Goal: Transaction & Acquisition: Obtain resource

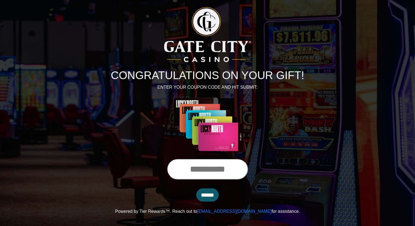
click at [186, 166] on input "text" at bounding box center [207, 168] width 81 height 21
type input "**********"
click at [208, 197] on input "******" at bounding box center [207, 194] width 22 height 13
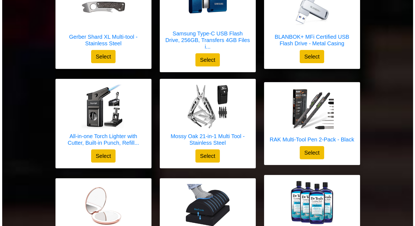
scroll to position [1015, 0]
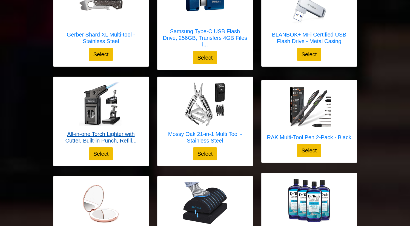
click at [99, 120] on img at bounding box center [101, 104] width 44 height 44
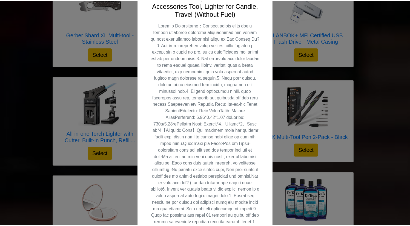
scroll to position [228, 0]
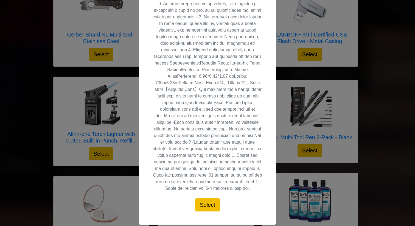
click at [126, 123] on div "X All-in-one Torch Lighter with Cutter, Built-in Punch, Refillable Windproof Je…" at bounding box center [207, 113] width 415 height 226
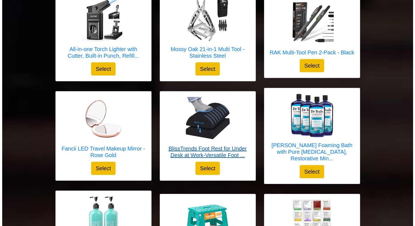
scroll to position [1100, 0]
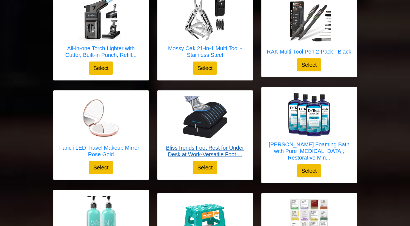
click at [188, 147] on h5 "BlissTrends Foot Rest for Under Desk at Work-Versatile Foot ..." at bounding box center [205, 150] width 84 height 13
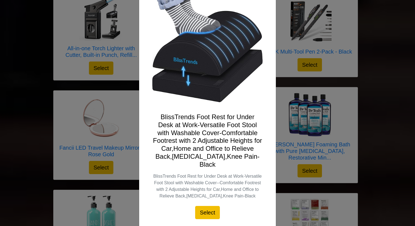
scroll to position [50, 0]
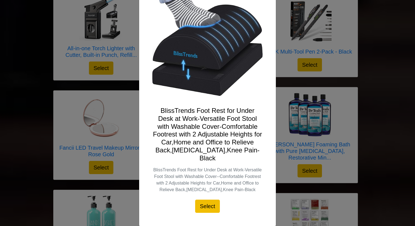
click at [194, 59] on img at bounding box center [207, 45] width 110 height 110
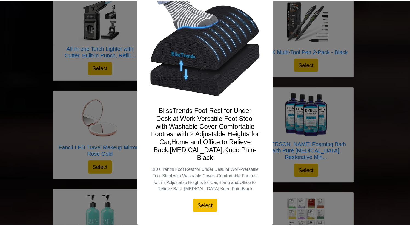
scroll to position [0, 0]
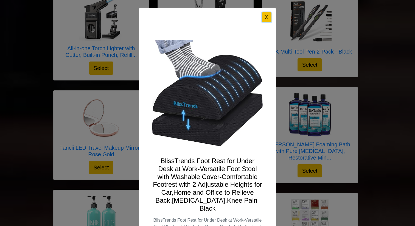
drag, startPoint x: 264, startPoint y: 18, endPoint x: 263, endPoint y: 21, distance: 3.3
click at [264, 18] on button "X" at bounding box center [267, 17] width 10 height 10
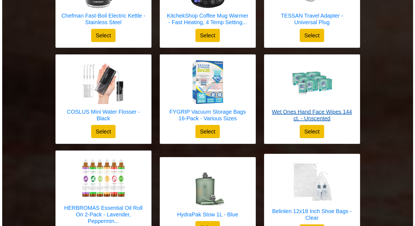
scroll to position [1433, 0]
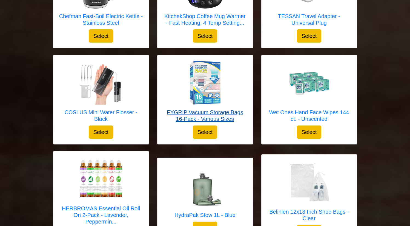
click at [214, 76] on img at bounding box center [205, 83] width 44 height 44
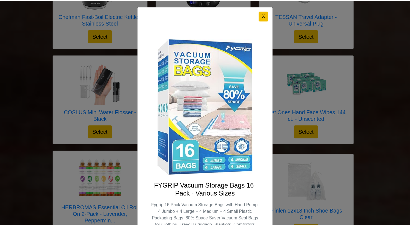
scroll to position [1, 0]
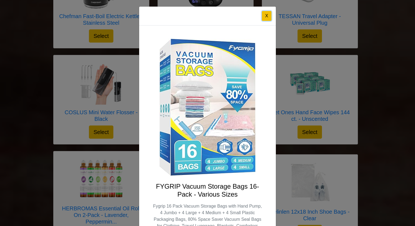
drag, startPoint x: 265, startPoint y: 16, endPoint x: 261, endPoint y: 18, distance: 4.1
click at [265, 16] on button "X" at bounding box center [267, 16] width 10 height 10
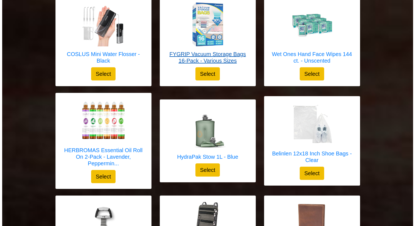
scroll to position [1492, 0]
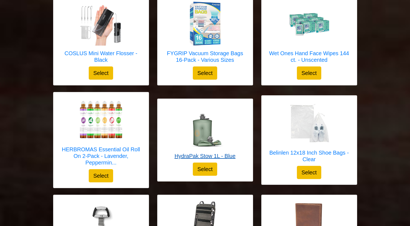
click at [201, 123] on img at bounding box center [205, 126] width 44 height 44
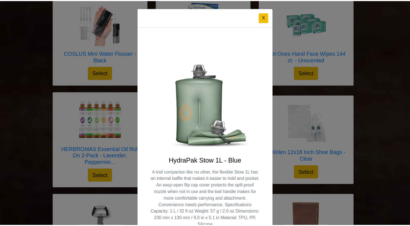
scroll to position [3, 0]
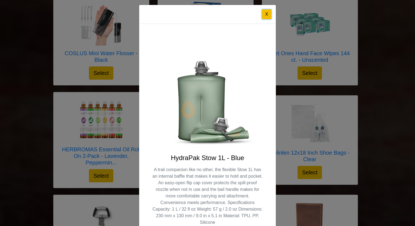
drag, startPoint x: 265, startPoint y: 14, endPoint x: 261, endPoint y: 19, distance: 6.7
click at [265, 14] on button "X" at bounding box center [267, 14] width 10 height 10
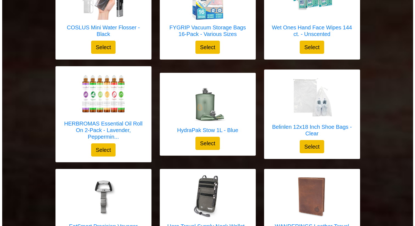
scroll to position [1518, 0]
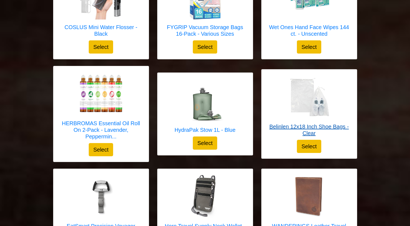
click at [269, 123] on h5 "Belinlen 12x18 Inch Shoe Bags - Clear" at bounding box center [309, 129] width 84 height 13
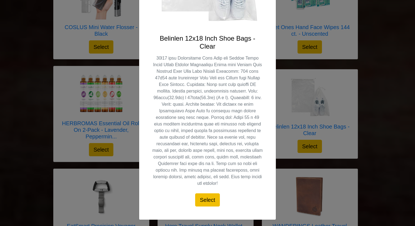
scroll to position [124, 0]
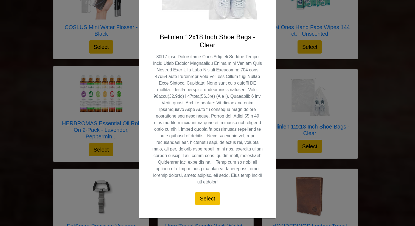
click at [274, 112] on div "X Belinlen 12x18 Inch Shoe Bags - Clear Select" at bounding box center [207, 51] width 137 height 334
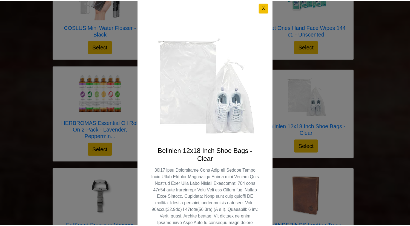
scroll to position [0, 0]
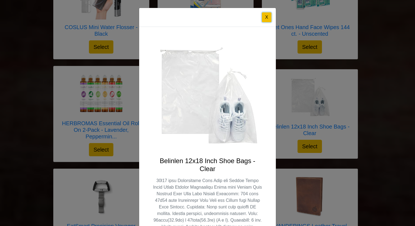
click at [266, 19] on button "X" at bounding box center [267, 17] width 10 height 10
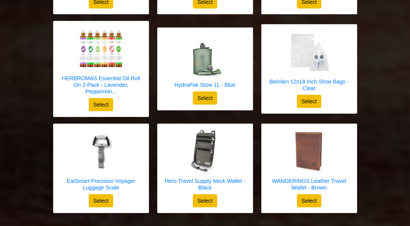
scroll to position [1563, 0]
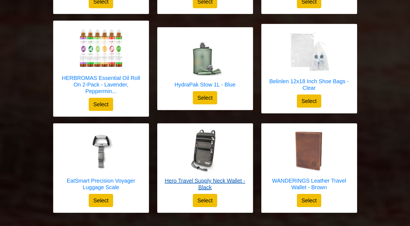
click at [200, 141] on img at bounding box center [205, 151] width 44 height 44
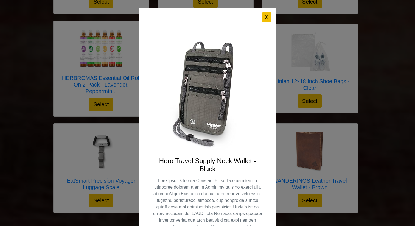
click at [127, 139] on div "X Hero Travel Supply Neck Wallet - Black Select" at bounding box center [207, 113] width 415 height 226
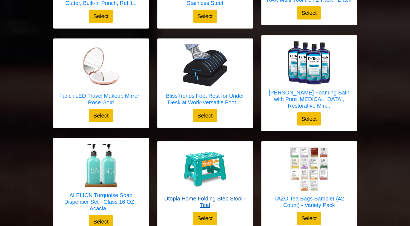
scroll to position [1151, 0]
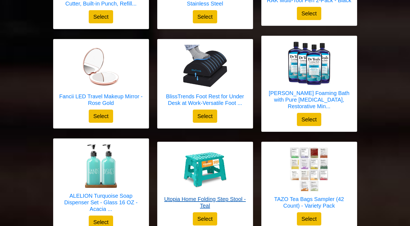
click at [200, 152] on img at bounding box center [205, 169] width 44 height 37
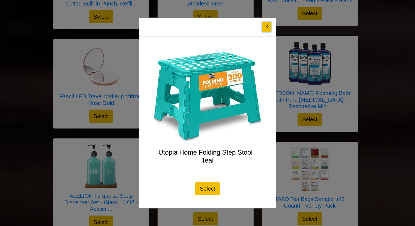
drag, startPoint x: 265, startPoint y: 28, endPoint x: 262, endPoint y: 35, distance: 7.2
click at [265, 28] on button "X" at bounding box center [267, 27] width 10 height 10
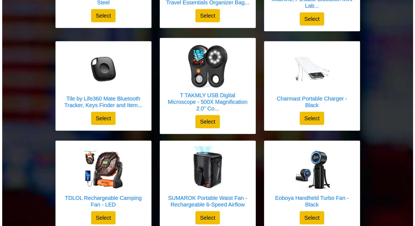
scroll to position [656, 0]
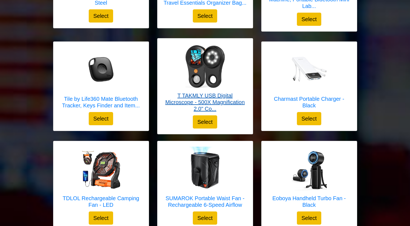
click at [197, 101] on h5 "T TAKMLY USB Digital Microscope - 500X Magnification 2.0" Co..." at bounding box center [205, 102] width 84 height 20
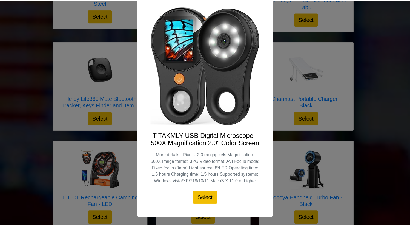
scroll to position [0, 0]
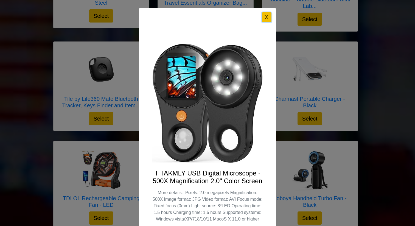
click at [263, 17] on button "X" at bounding box center [267, 17] width 10 height 10
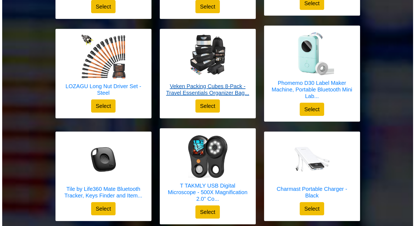
scroll to position [563, 0]
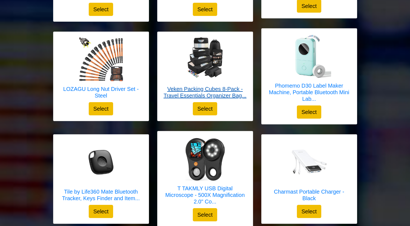
click at [209, 64] on img at bounding box center [205, 59] width 44 height 44
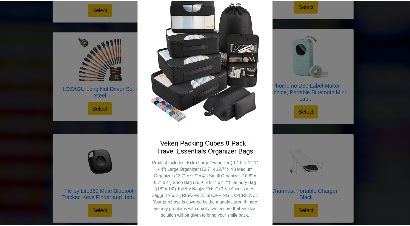
scroll to position [0, 0]
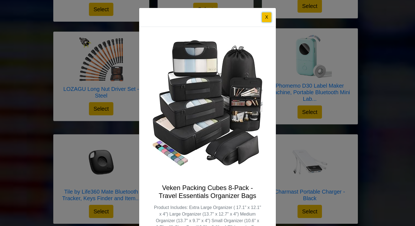
drag, startPoint x: 266, startPoint y: 17, endPoint x: 259, endPoint y: 23, distance: 9.0
click at [266, 17] on button "X" at bounding box center [267, 17] width 10 height 10
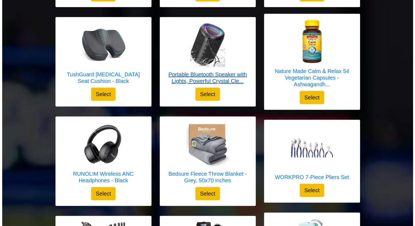
scroll to position [379, 0]
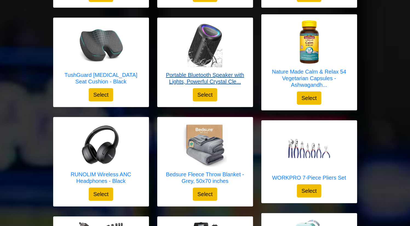
click at [212, 77] on h5 "Portable Bluetooth Speaker with Lights, Powerful Crystal Cle..." at bounding box center [205, 78] width 84 height 13
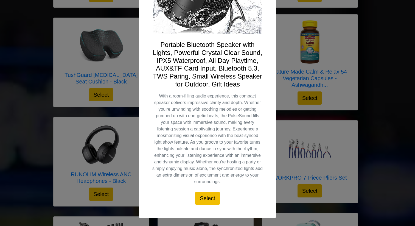
scroll to position [142, 0]
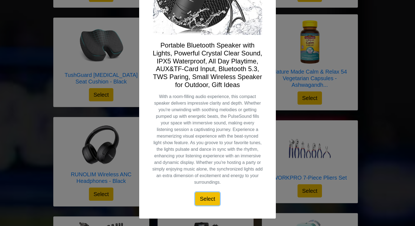
click at [201, 197] on button "Select" at bounding box center [207, 198] width 25 height 13
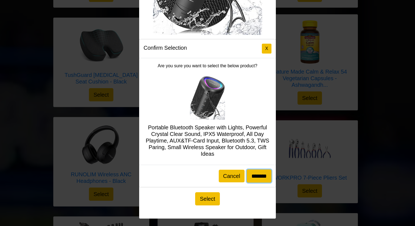
click at [255, 175] on input "*******" at bounding box center [258, 175] width 25 height 13
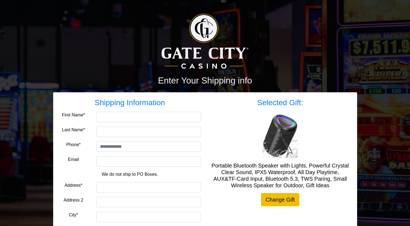
click at [146, 124] on form "Shipping Information First Name* Last Name* Phone* Email We do not ship to PO B…" at bounding box center [130, 177] width 142 height 158
click at [140, 120] on input "First Name*" at bounding box center [149, 117] width 105 height 10
type input "*"
type input "******"
type input "*******"
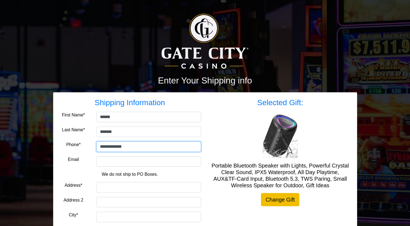
type input "**********"
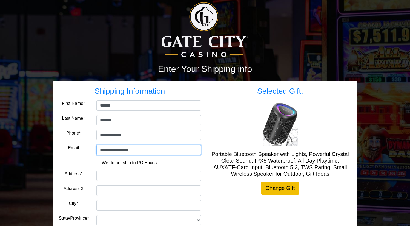
scroll to position [17, 0]
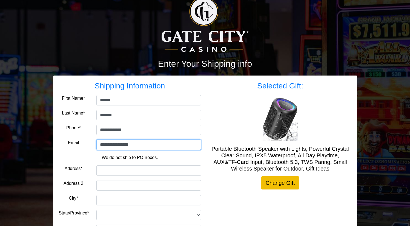
type input "**********"
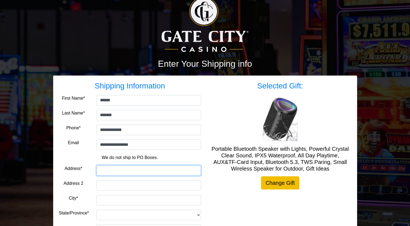
click at [110, 173] on input "Address*" at bounding box center [149, 170] width 105 height 10
click at [110, 169] on input "Address*" at bounding box center [149, 170] width 105 height 10
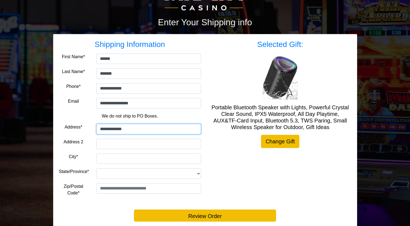
scroll to position [57, 0]
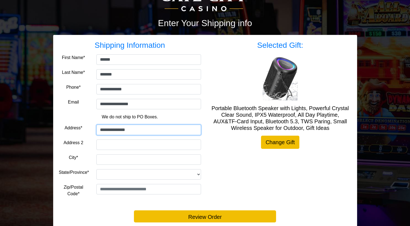
type input "**********"
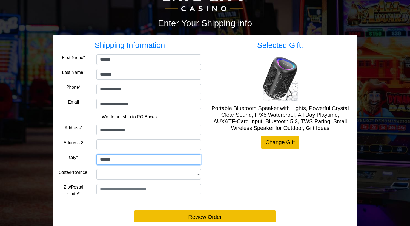
type input "******"
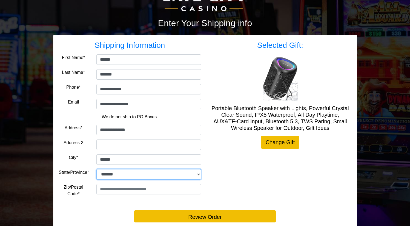
select select "**"
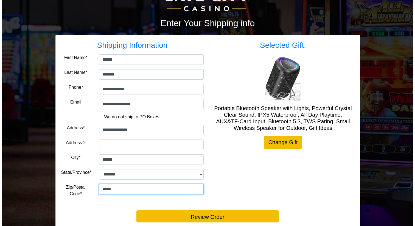
scroll to position [73, 0]
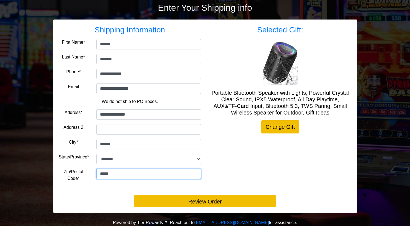
type input "*****"
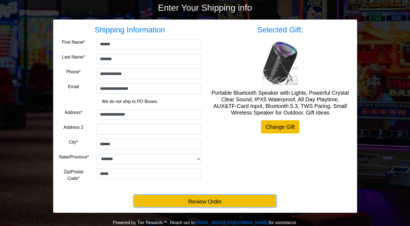
click at [198, 199] on button "Review Order" at bounding box center [205, 201] width 142 height 12
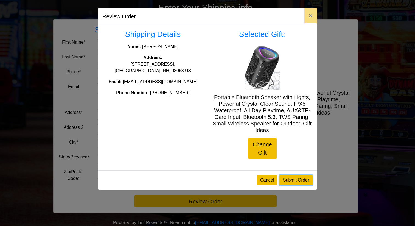
click at [296, 177] on button "Submit Order" at bounding box center [295, 180] width 33 height 10
